Goal: Information Seeking & Learning: Learn about a topic

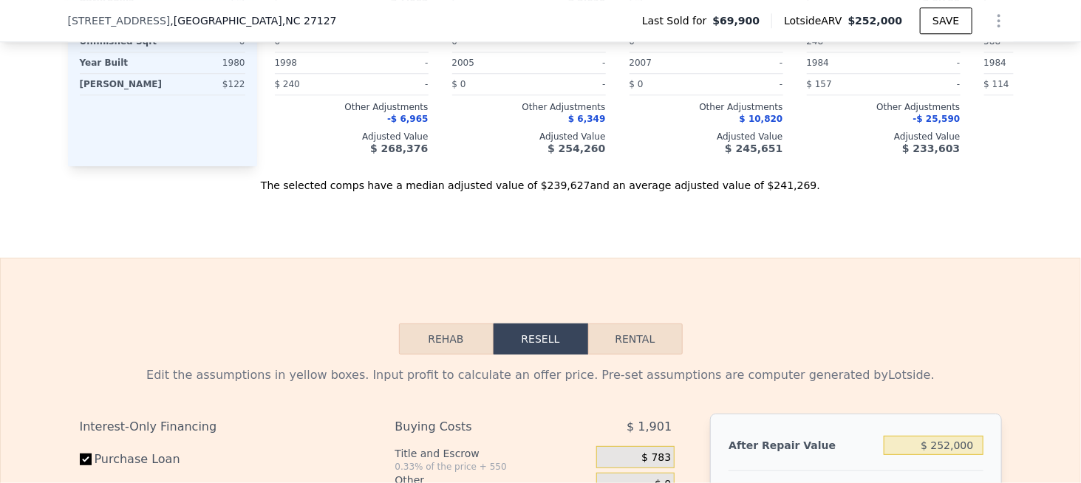
scroll to position [1842, 0]
drag, startPoint x: 725, startPoint y: 197, endPoint x: 761, endPoint y: 200, distance: 36.3
click at [761, 192] on div "The selected comps have a median adjusted value of $239,627 and an average adju…" at bounding box center [541, 179] width 946 height 27
copy div "$241,269"
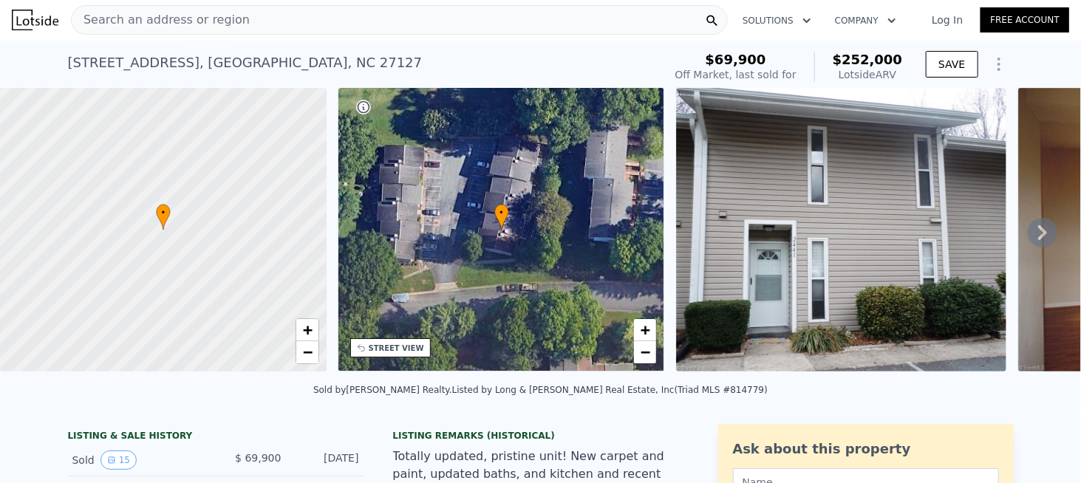
scroll to position [0, 0]
click at [258, 26] on div "Search an address or region" at bounding box center [399, 21] width 657 height 30
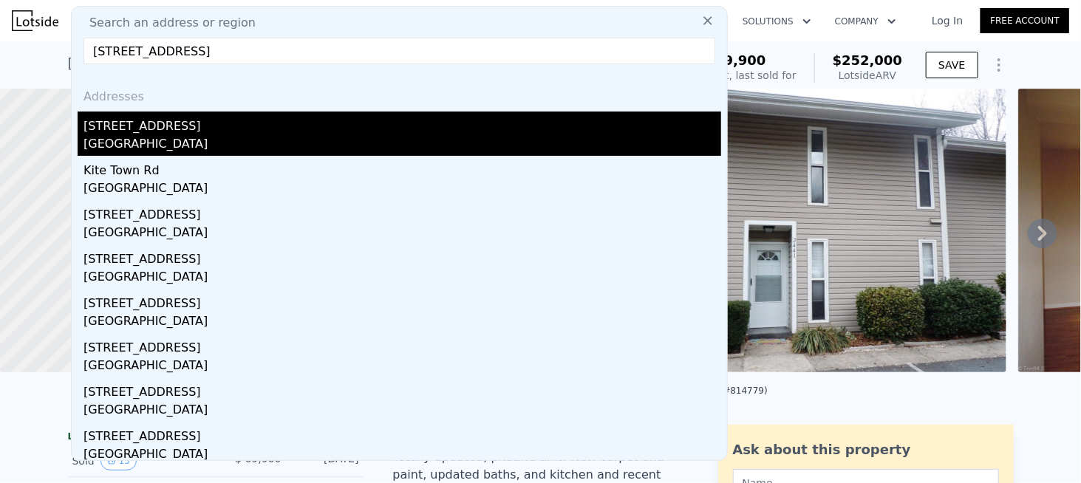
type input "[STREET_ADDRESS]"
click at [149, 126] on div "[STREET_ADDRESS]" at bounding box center [403, 124] width 638 height 24
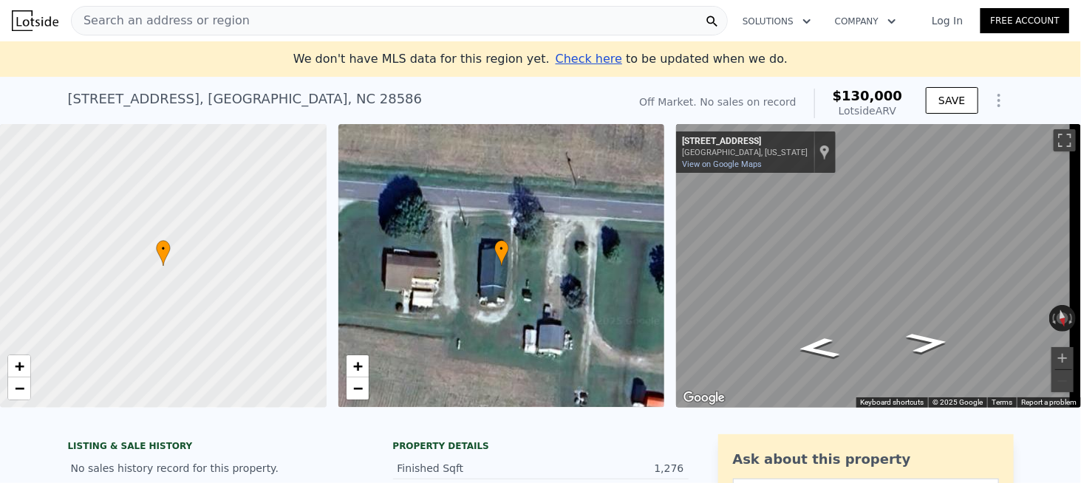
click at [163, 17] on span "Search an address or region" at bounding box center [161, 21] width 178 height 18
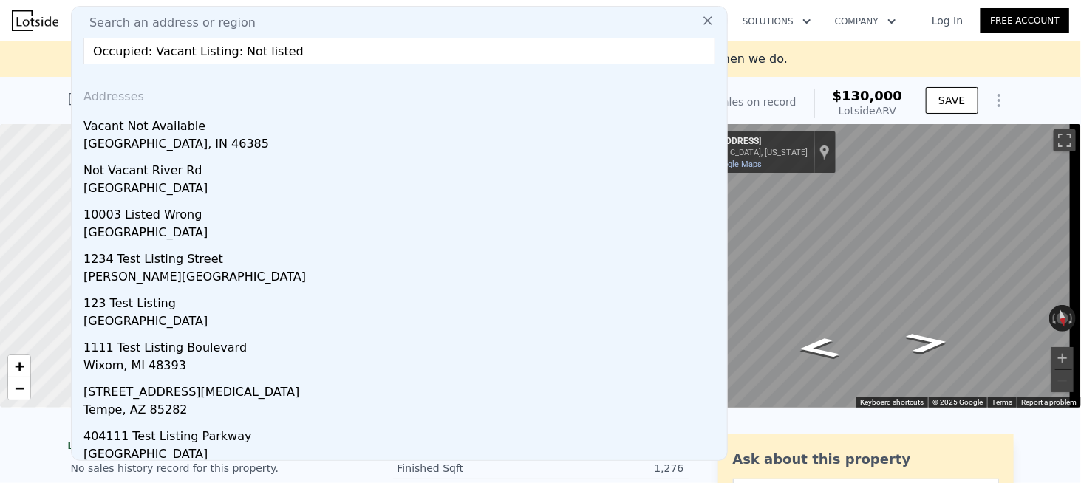
drag, startPoint x: 297, startPoint y: 52, endPoint x: 64, endPoint y: 61, distance: 233.0
paste input "[STREET_ADDRESS]"
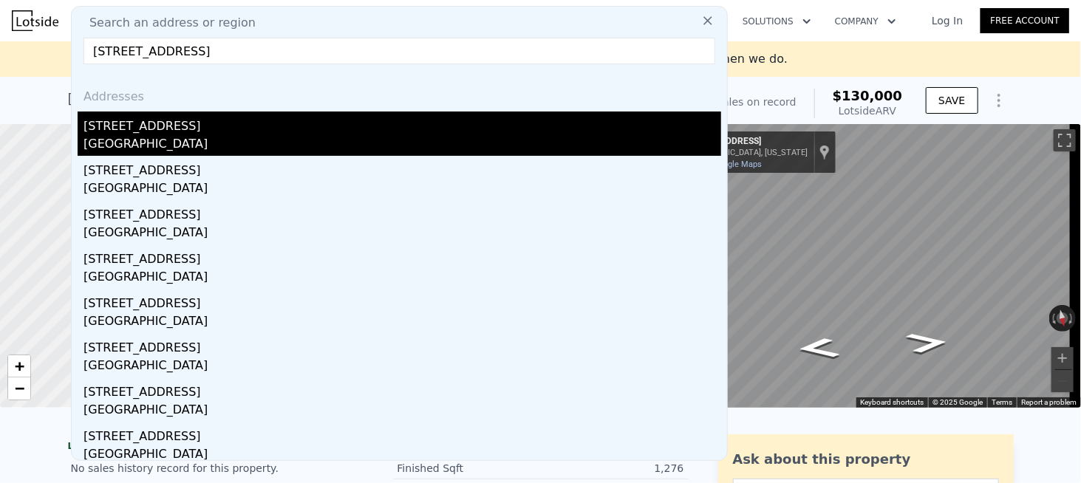
type input "[STREET_ADDRESS]"
click at [121, 121] on div "[STREET_ADDRESS]" at bounding box center [403, 124] width 638 height 24
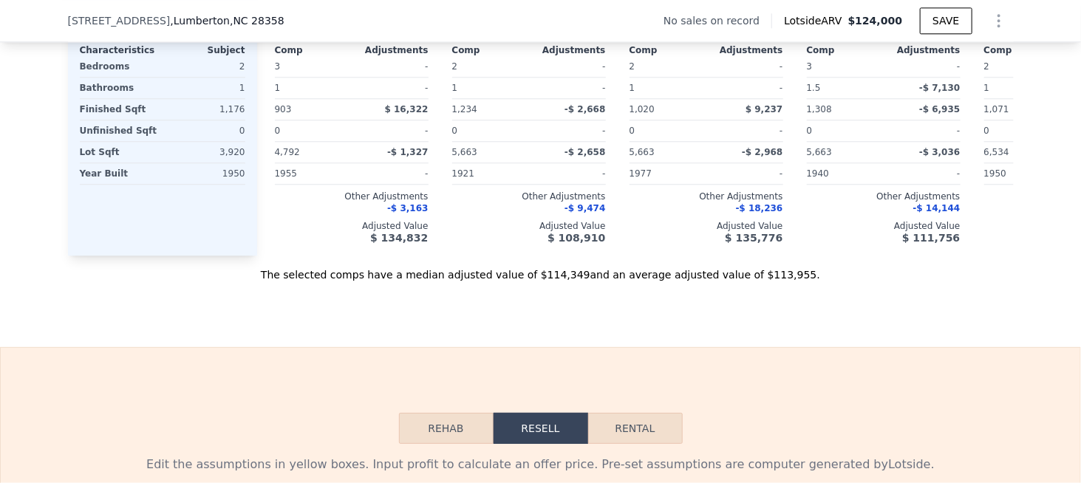
scroll to position [1694, 0]
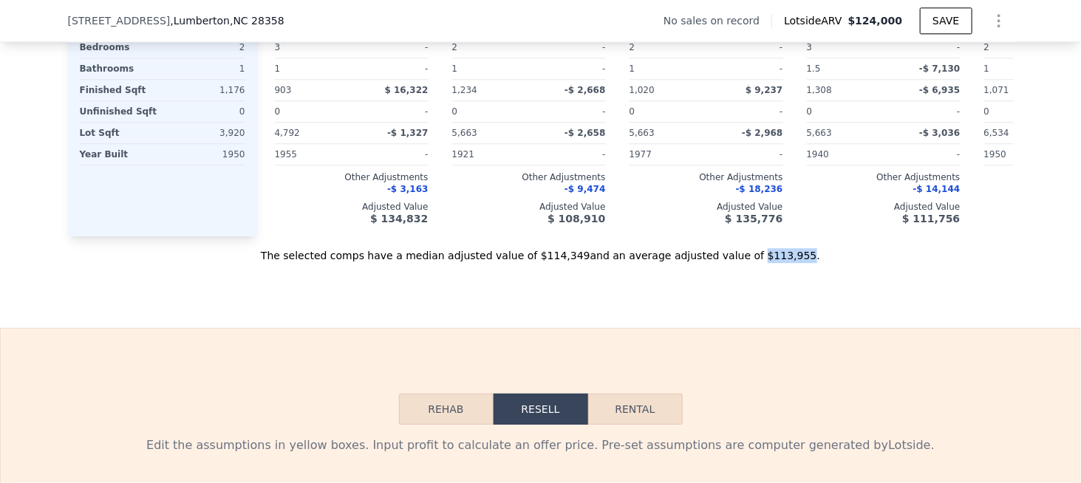
drag, startPoint x: 726, startPoint y: 273, endPoint x: 761, endPoint y: 272, distance: 34.7
click at [761, 263] on div "The selected comps have a median adjusted value of $114,349 and an average adju…" at bounding box center [541, 250] width 946 height 27
copy div "$113,955"
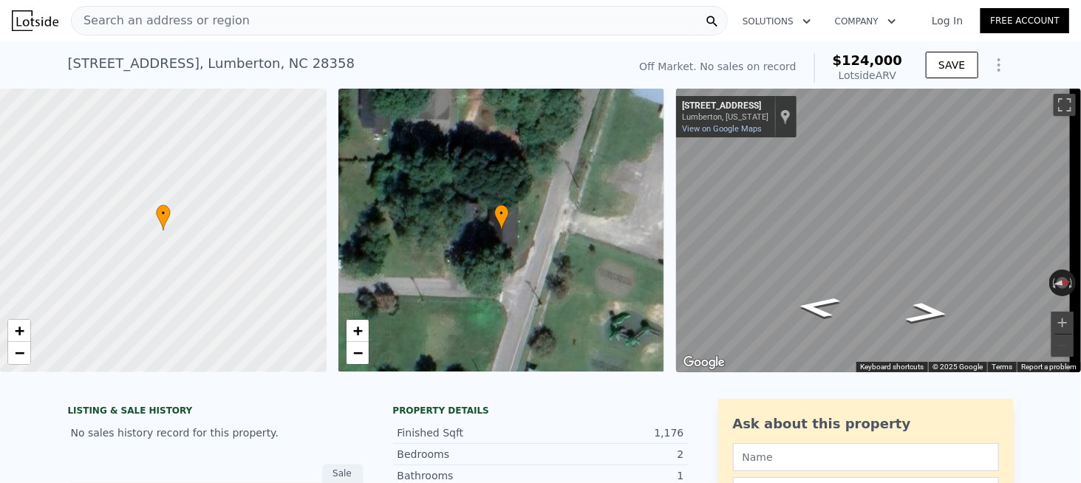
scroll to position [0, 0]
click at [197, 22] on span "Search an address or region" at bounding box center [161, 21] width 178 height 18
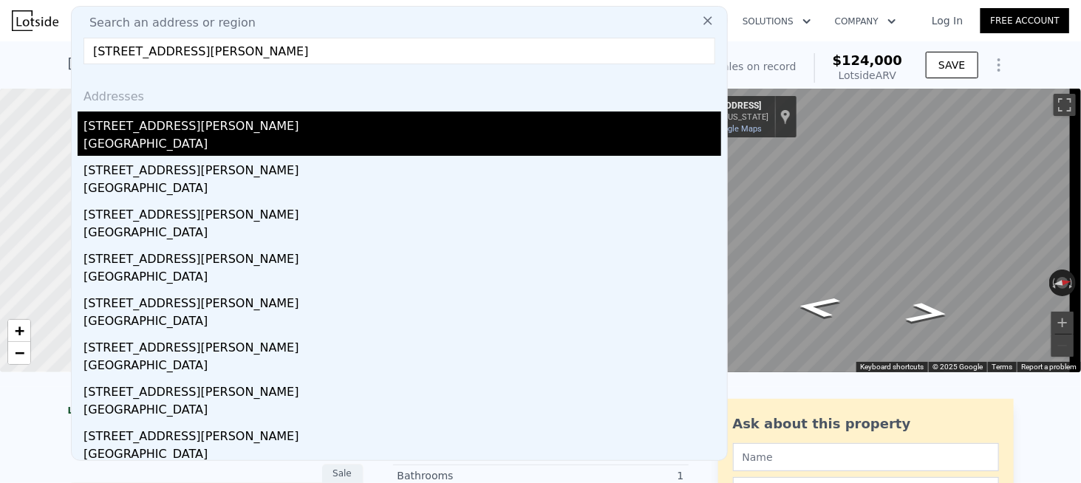
type input "[STREET_ADDRESS][PERSON_NAME]"
click at [157, 137] on div "[GEOGRAPHIC_DATA]" at bounding box center [403, 145] width 638 height 21
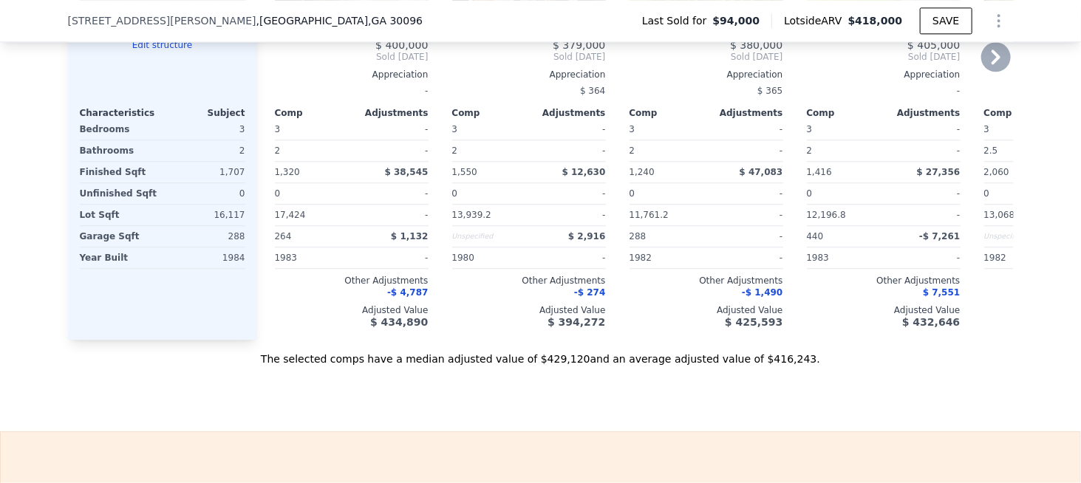
scroll to position [1620, 0]
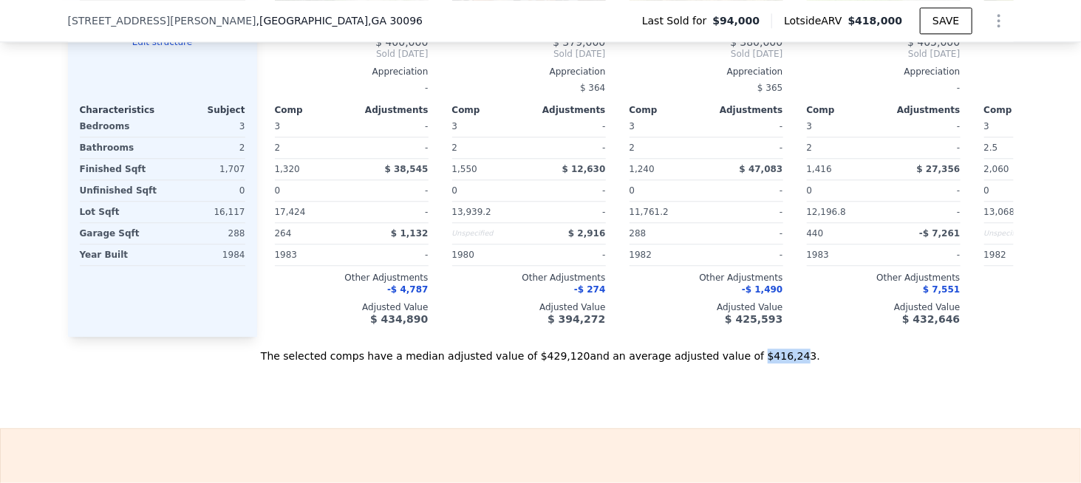
drag, startPoint x: 727, startPoint y: 374, endPoint x: 758, endPoint y: 372, distance: 31.9
click at [758, 364] on div "The selected comps have a median adjusted value of $429,120 and an average adju…" at bounding box center [541, 350] width 946 height 27
drag, startPoint x: 781, startPoint y: 375, endPoint x: 763, endPoint y: 375, distance: 17.8
click at [781, 364] on div "The selected comps have a median adjusted value of $429,120 and an average adju…" at bounding box center [541, 350] width 946 height 27
drag, startPoint x: 724, startPoint y: 372, endPoint x: 761, endPoint y: 372, distance: 36.2
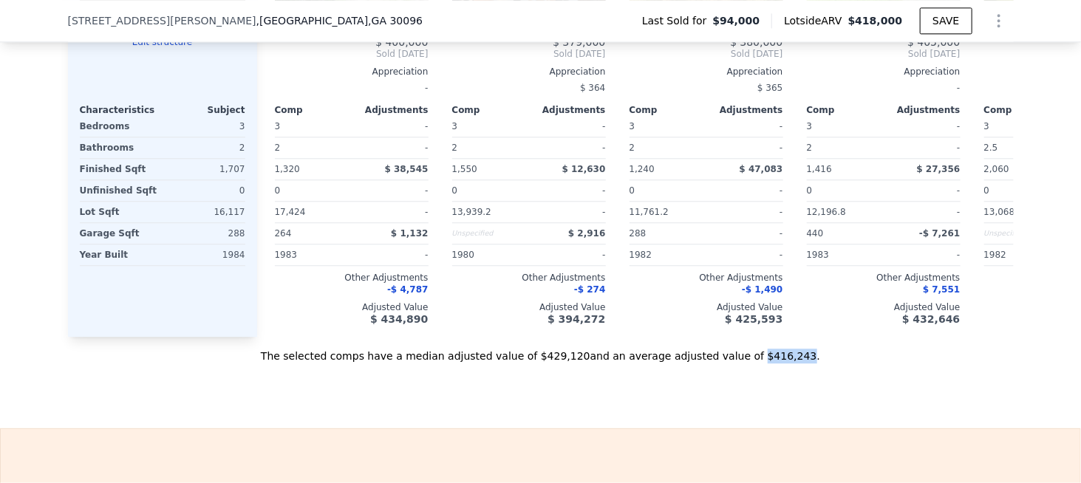
click at [761, 364] on div "The selected comps have a median adjusted value of $429,120 and an average adju…" at bounding box center [541, 350] width 946 height 27
copy div "$416,243"
